Goal: Task Accomplishment & Management: Manage account settings

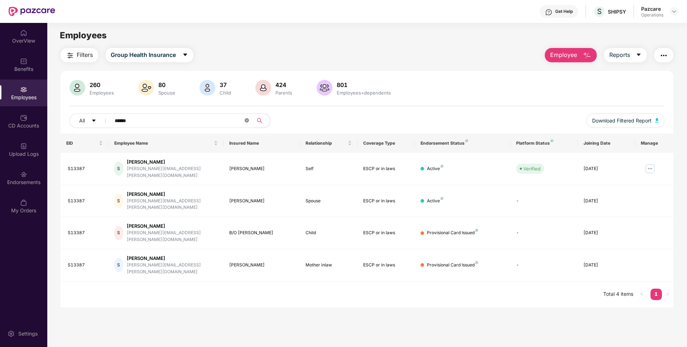
click at [247, 119] on icon "close-circle" at bounding box center [247, 120] width 4 height 4
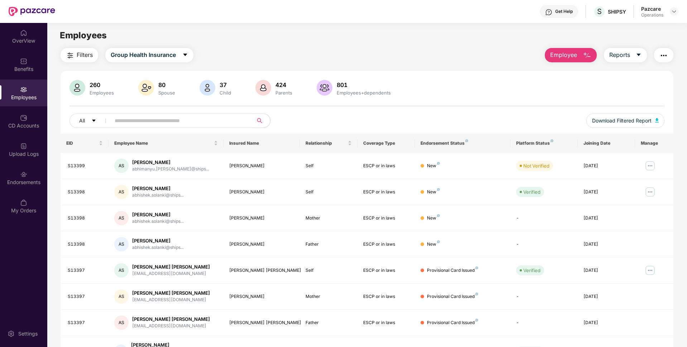
click at [668, 52] on img "button" at bounding box center [664, 55] width 9 height 9
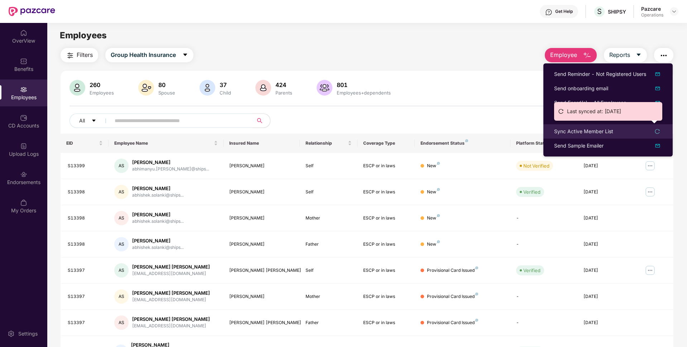
click at [570, 131] on div "Sync Active Member List" at bounding box center [583, 132] width 59 height 8
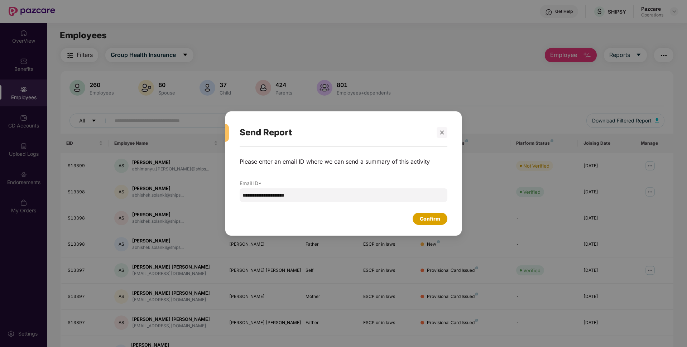
click at [430, 219] on div "Confirm" at bounding box center [430, 219] width 20 height 8
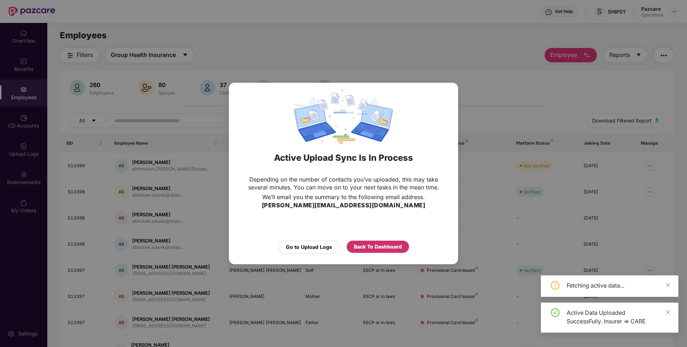
click at [372, 249] on div "Back To Dashboard" at bounding box center [378, 247] width 48 height 8
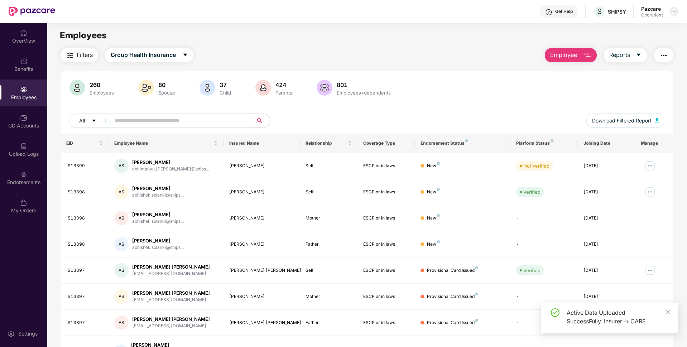
click at [673, 9] on img at bounding box center [675, 12] width 6 height 6
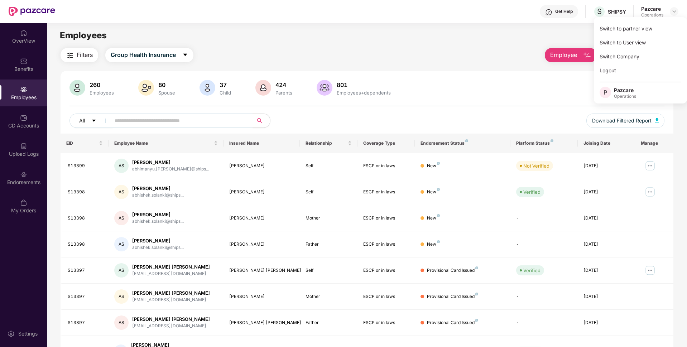
click at [69, 54] on img "button" at bounding box center [70, 55] width 9 height 9
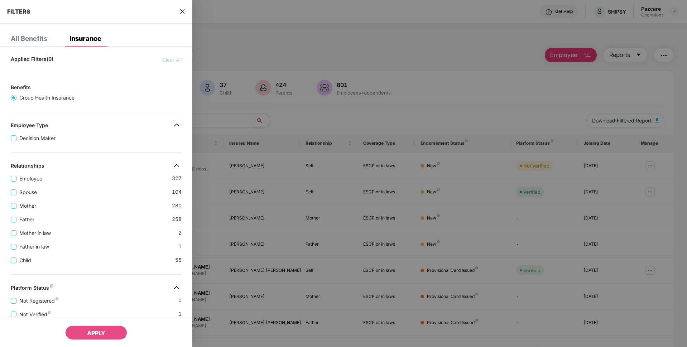
scroll to position [161, 0]
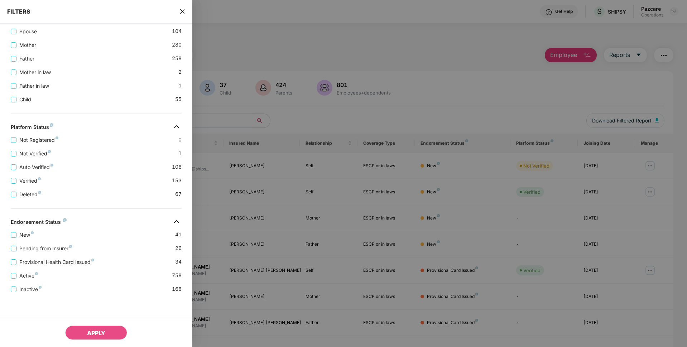
click at [27, 249] on span "Pending from Insurer" at bounding box center [45, 249] width 58 height 8
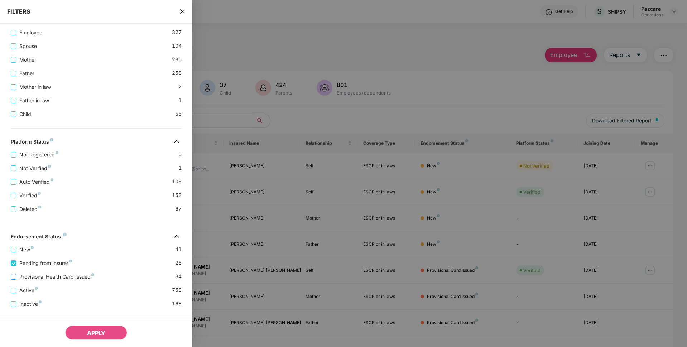
drag, startPoint x: 73, startPoint y: 273, endPoint x: 71, endPoint y: 281, distance: 7.7
click at [71, 281] on span "Provisional Health Card Issued" at bounding box center [56, 277] width 81 height 8
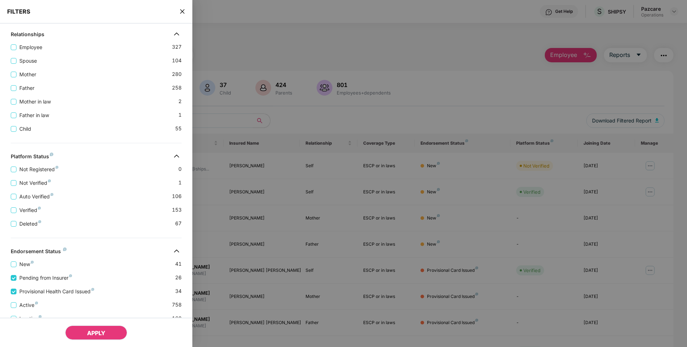
click at [80, 329] on button "APPLY" at bounding box center [96, 333] width 62 height 14
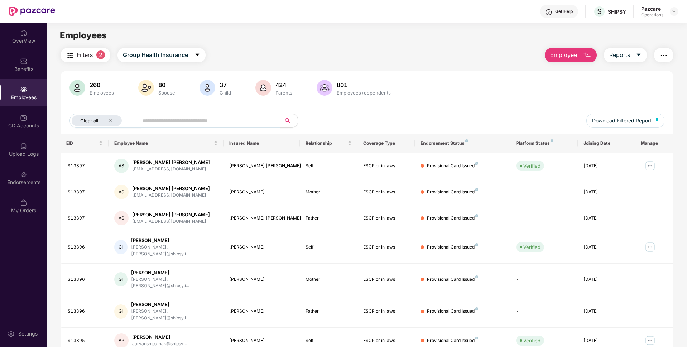
scroll to position [93, 0]
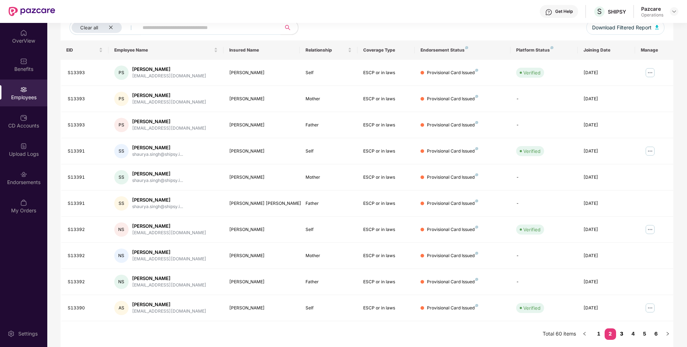
click at [621, 336] on link "3" at bounding box center [621, 334] width 11 height 11
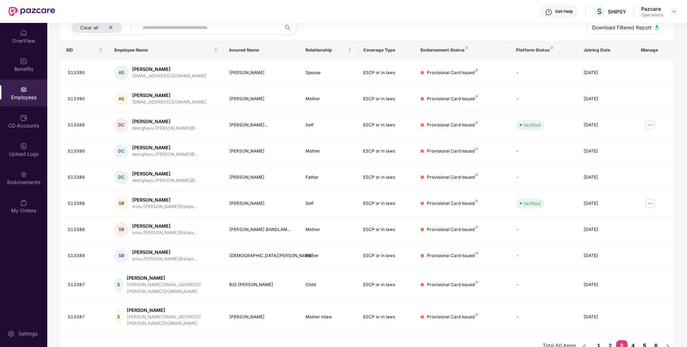
click at [639, 340] on link "5" at bounding box center [644, 345] width 11 height 11
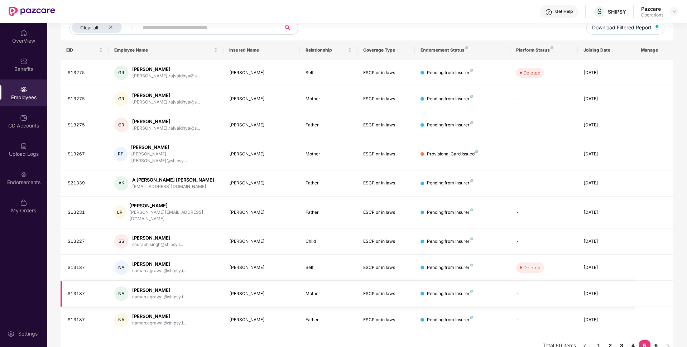
scroll to position [0, 0]
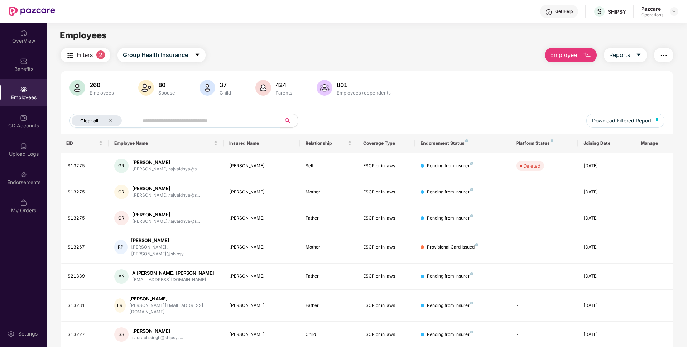
click at [113, 120] on div "Clear all" at bounding box center [97, 120] width 50 height 11
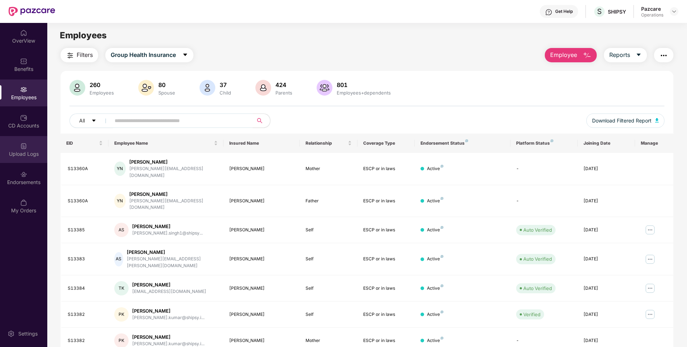
click at [29, 149] on div "Upload Logs" at bounding box center [23, 149] width 47 height 27
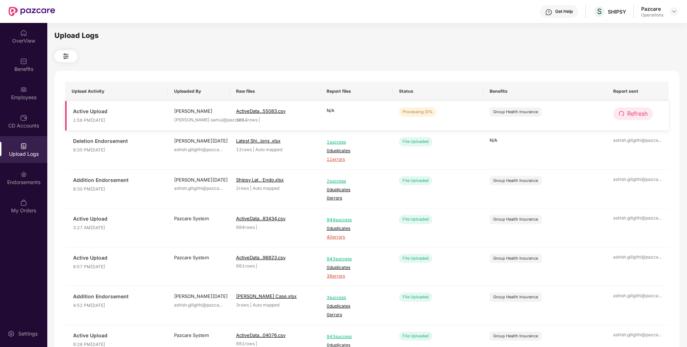
click at [641, 115] on span "Refresh" at bounding box center [637, 113] width 20 height 9
